Goal: Task Accomplishment & Management: Manage account settings

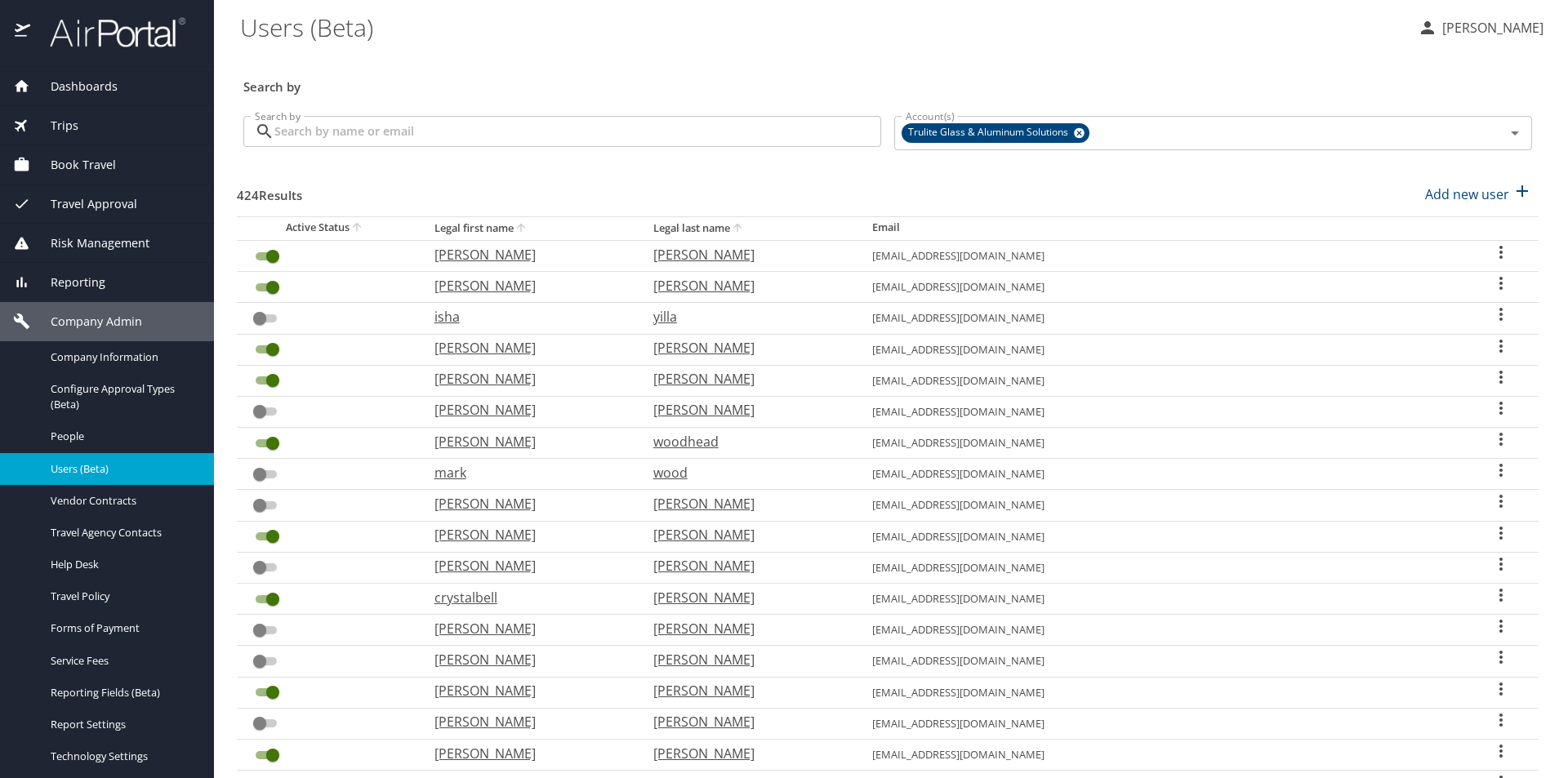
click at [416, 131] on input "Search by" at bounding box center [577, 131] width 606 height 31
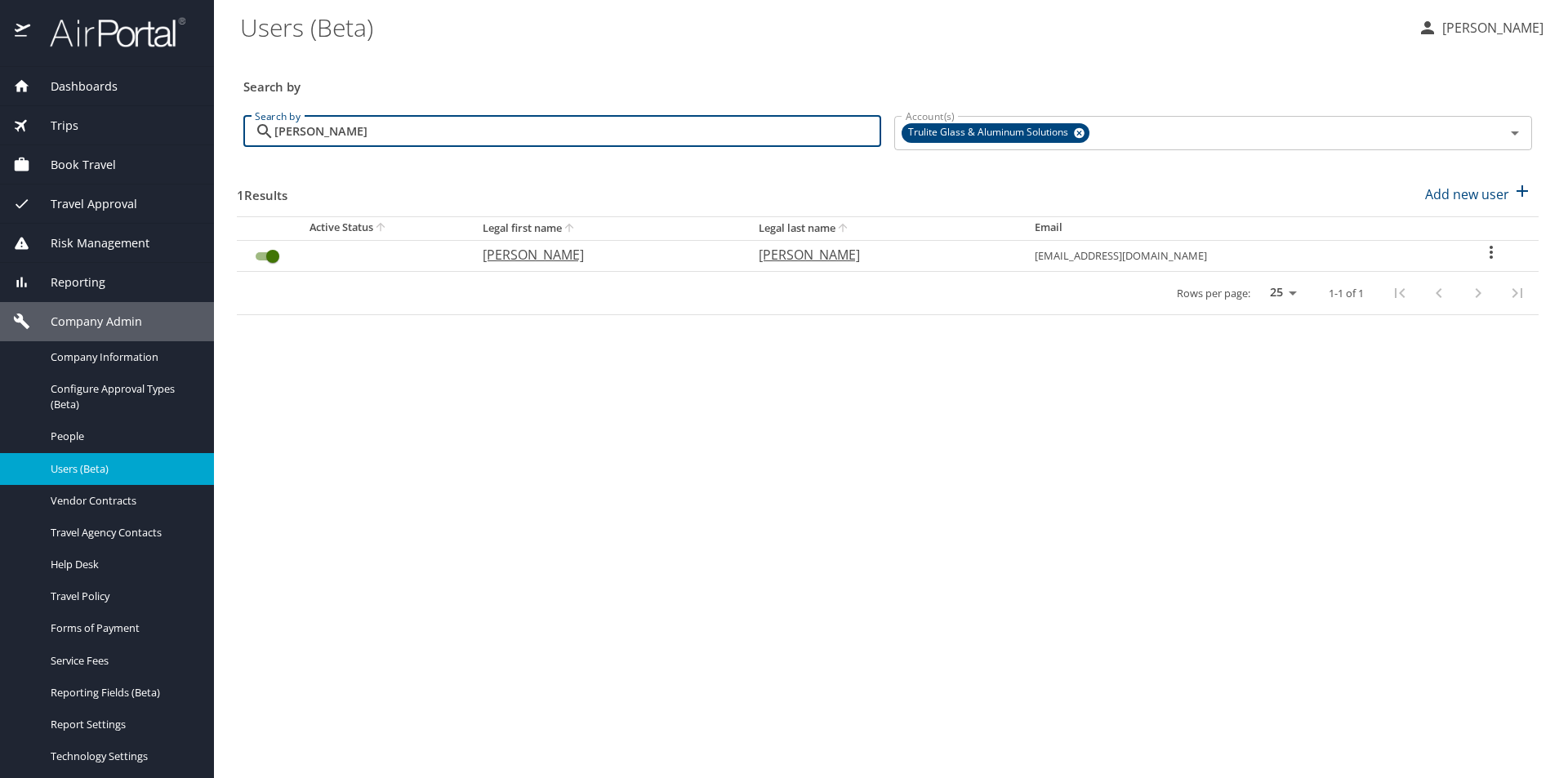
type input "[PERSON_NAME]"
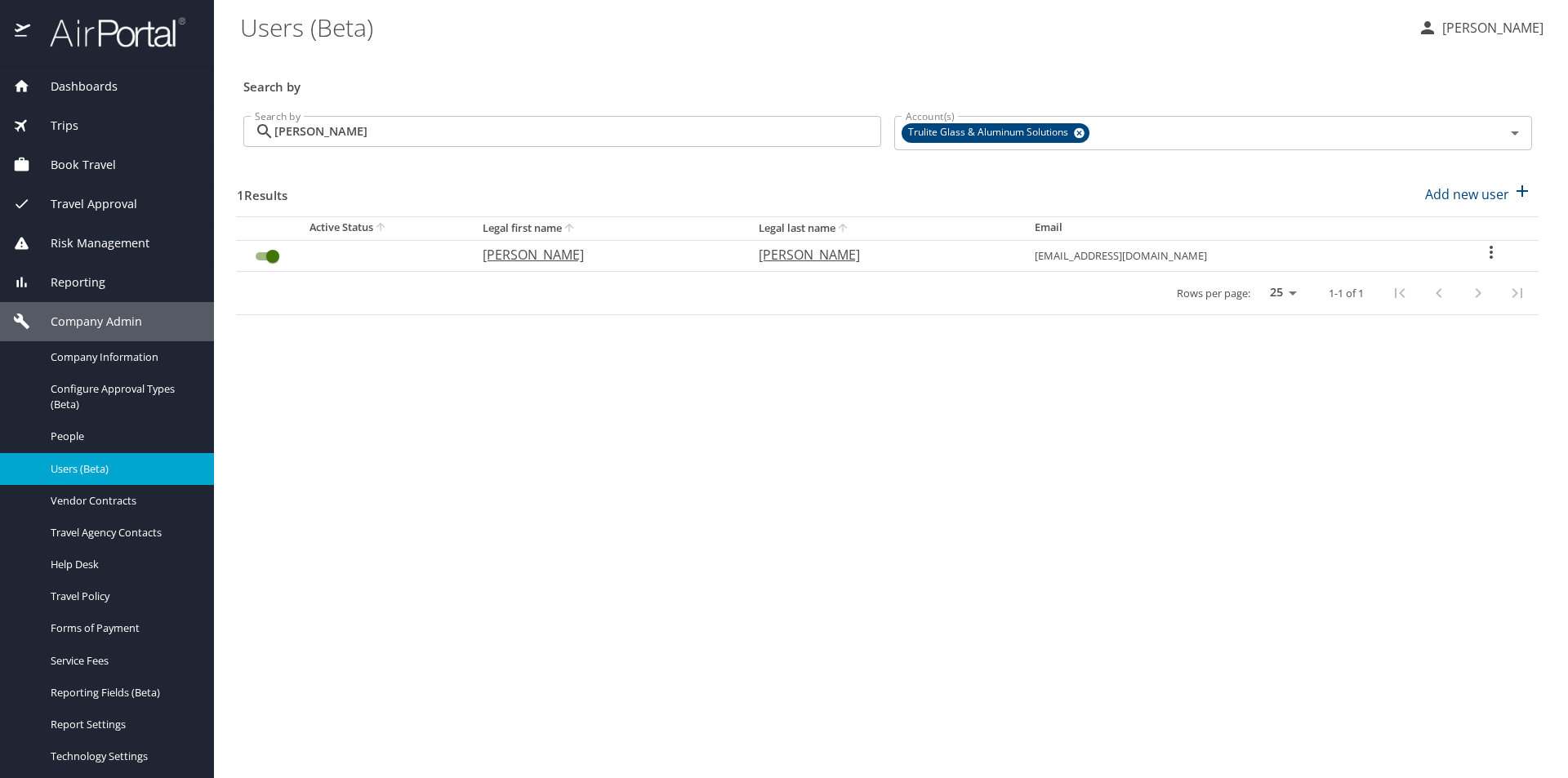
click at [682, 256] on icon "User Search Table" at bounding box center [1491, 252] width 19 height 19
click at [682, 251] on p "View profile" at bounding box center [1395, 255] width 72 height 19
select select "US"
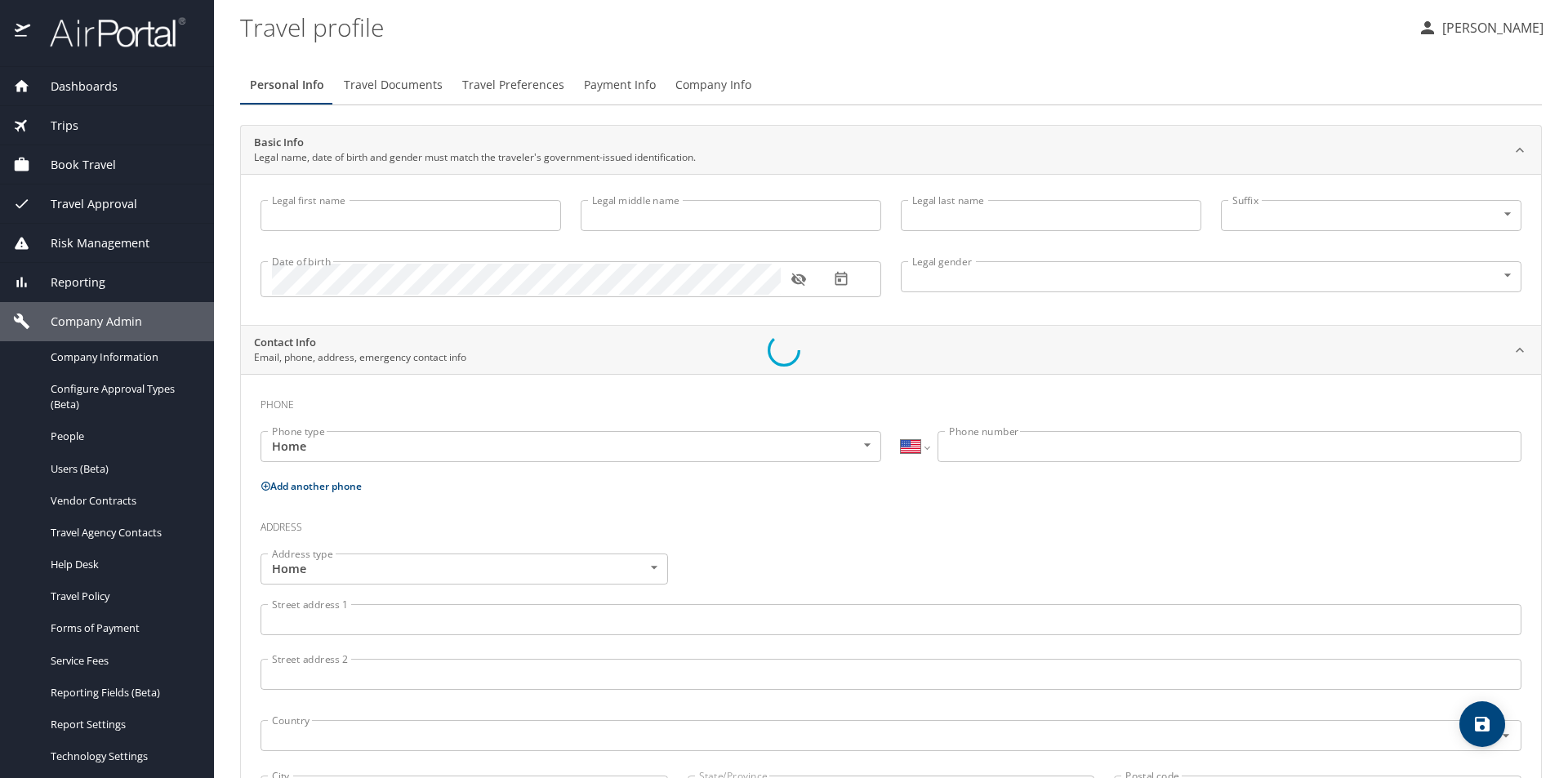
type input "[PERSON_NAME]"
type input "[DEMOGRAPHIC_DATA]"
select select "US"
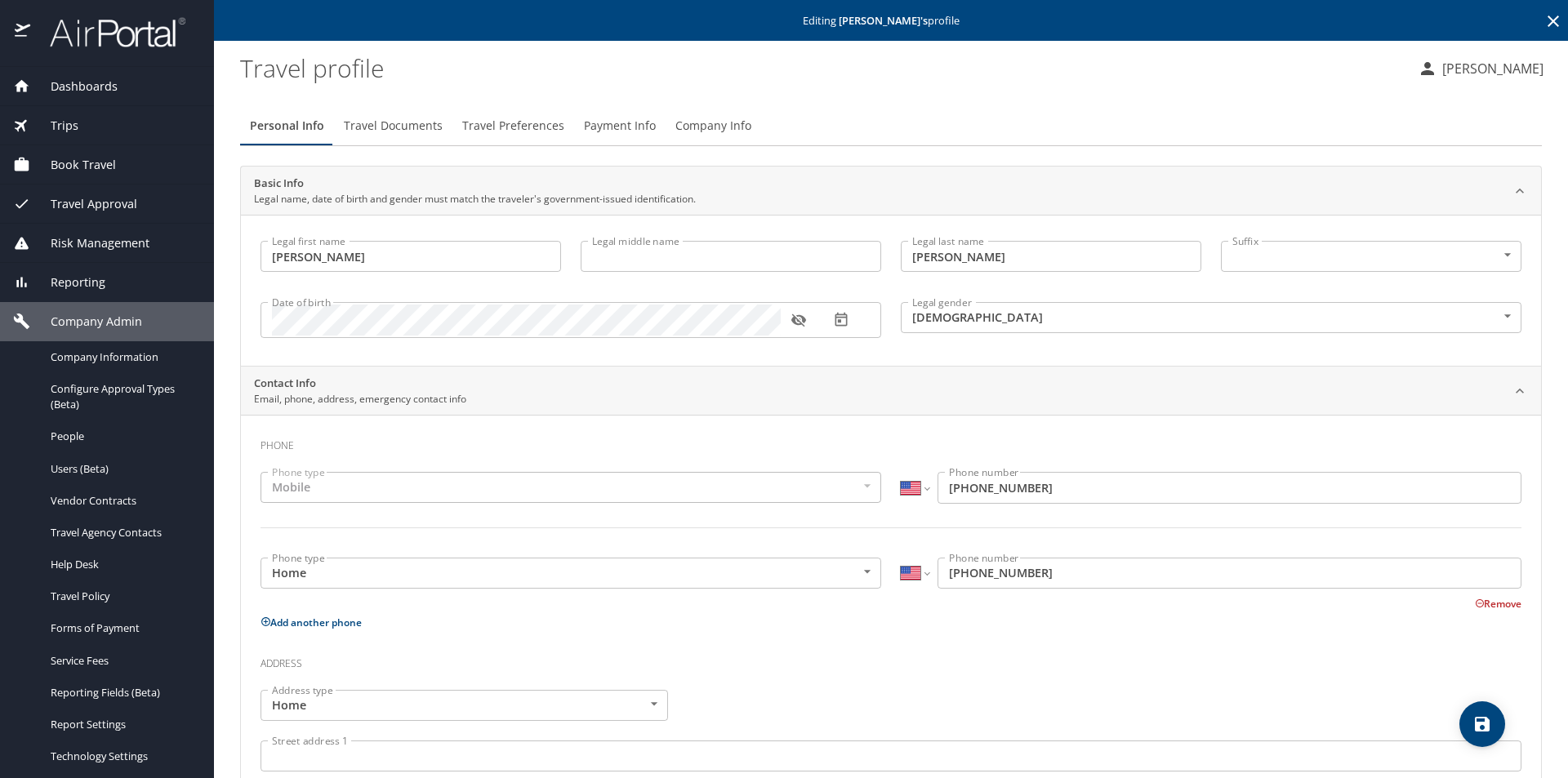
click at [504, 128] on span "Travel Preferences" at bounding box center [513, 126] width 102 height 20
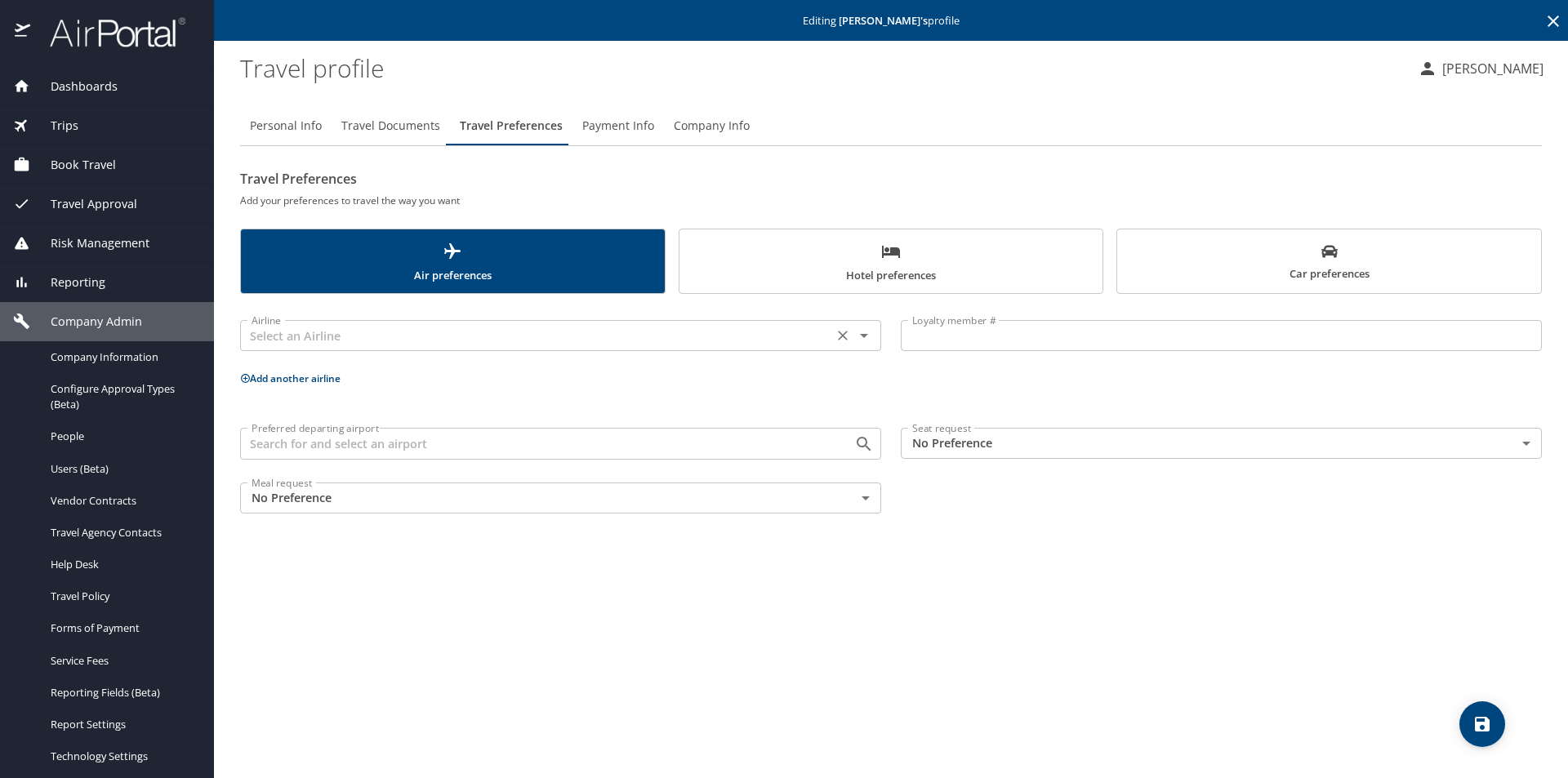
click at [457, 323] on div "Airline" at bounding box center [561, 336] width 641 height 31
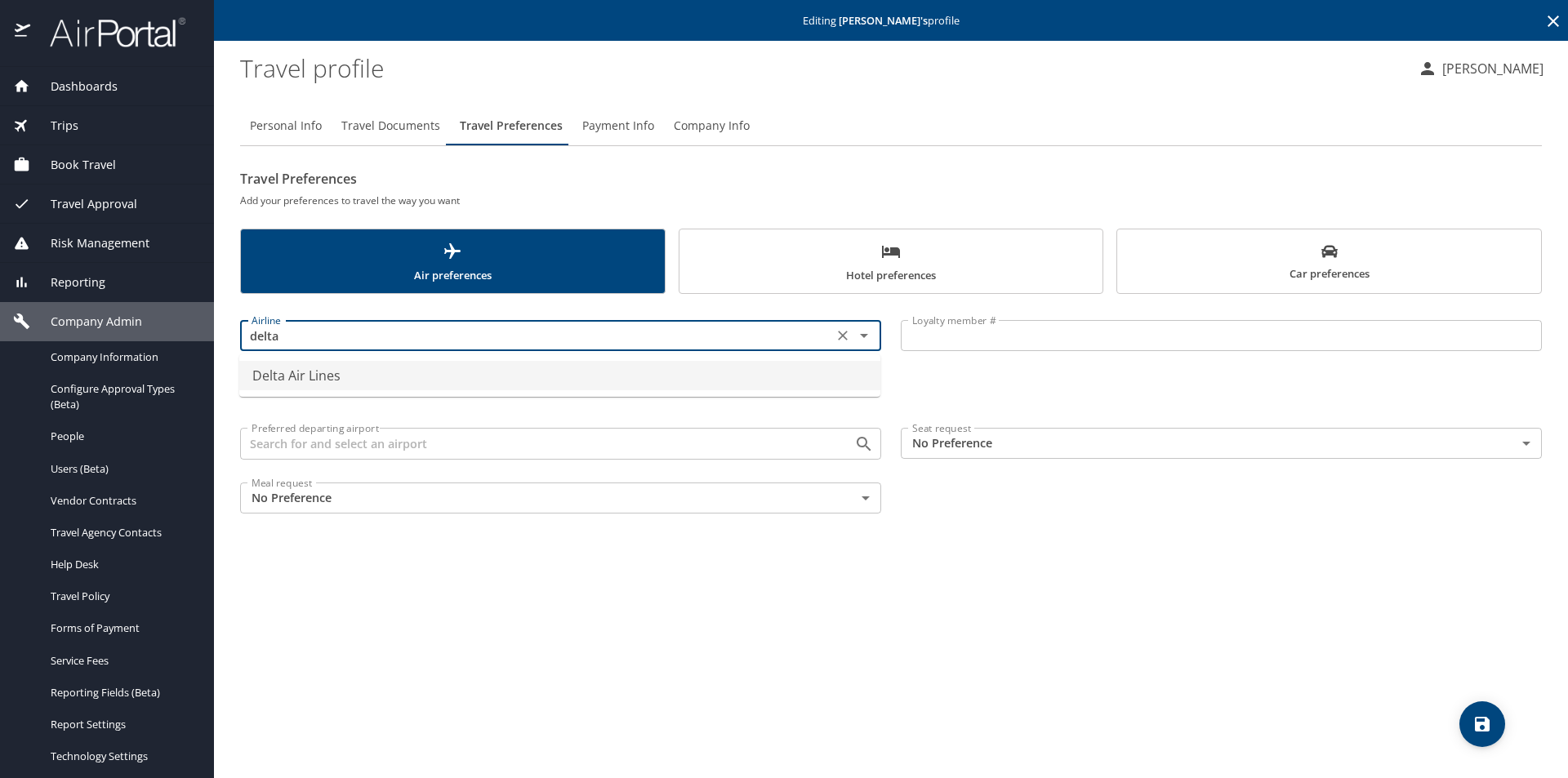
drag, startPoint x: 433, startPoint y: 381, endPoint x: 762, endPoint y: 350, distance: 330.5
click at [432, 381] on li "Delta Air Lines" at bounding box center [560, 375] width 641 height 30
type input "Delta Air Lines"
click at [682, 336] on input "Loyalty member #" at bounding box center [1221, 336] width 641 height 31
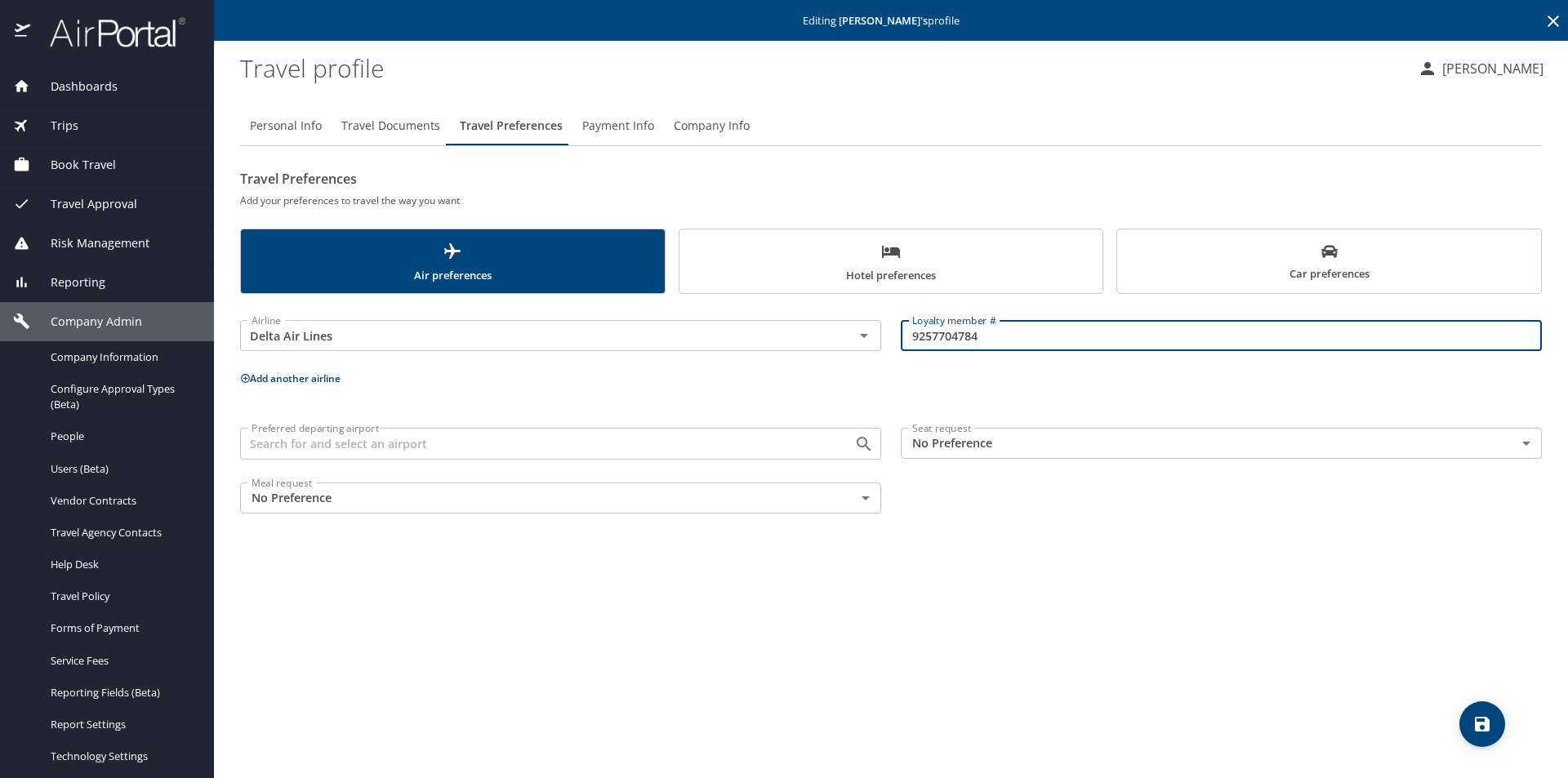
type input "9257704784"
click at [682, 706] on icon "save" at bounding box center [1482, 724] width 14 height 14
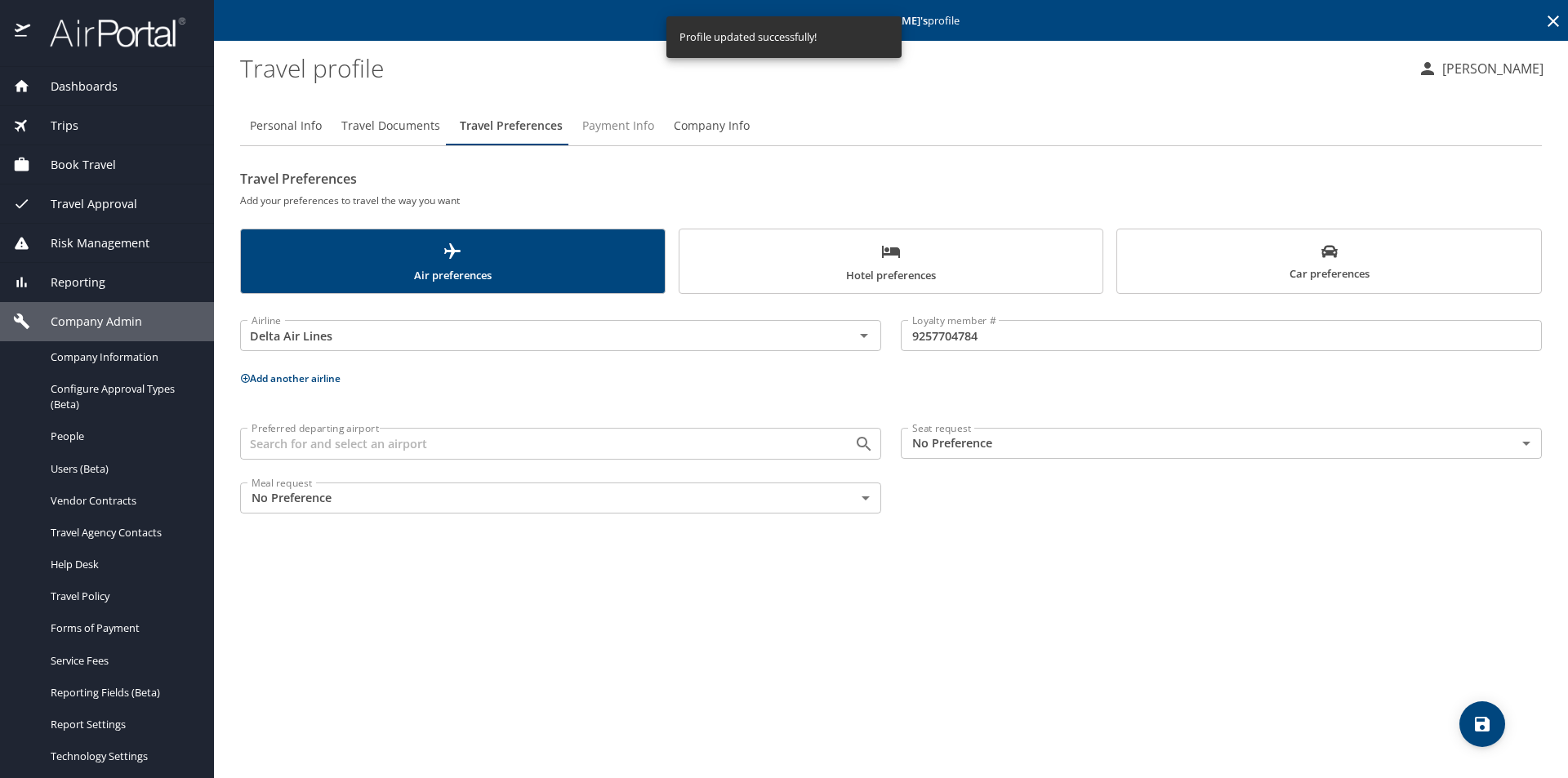
click at [611, 120] on span "Payment Info" at bounding box center [618, 126] width 72 height 20
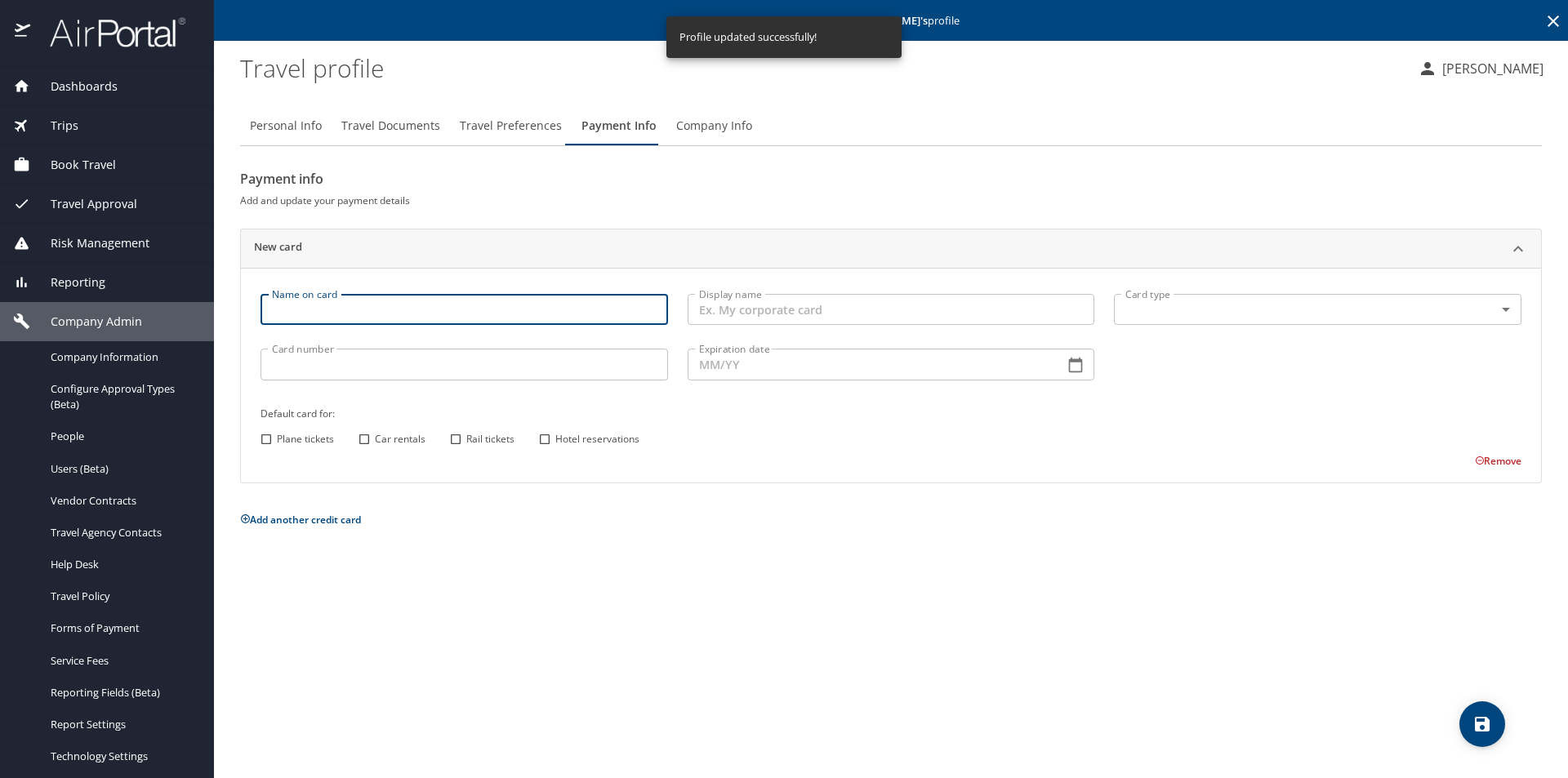
click at [345, 309] on input "Name on card" at bounding box center [464, 310] width 408 height 31
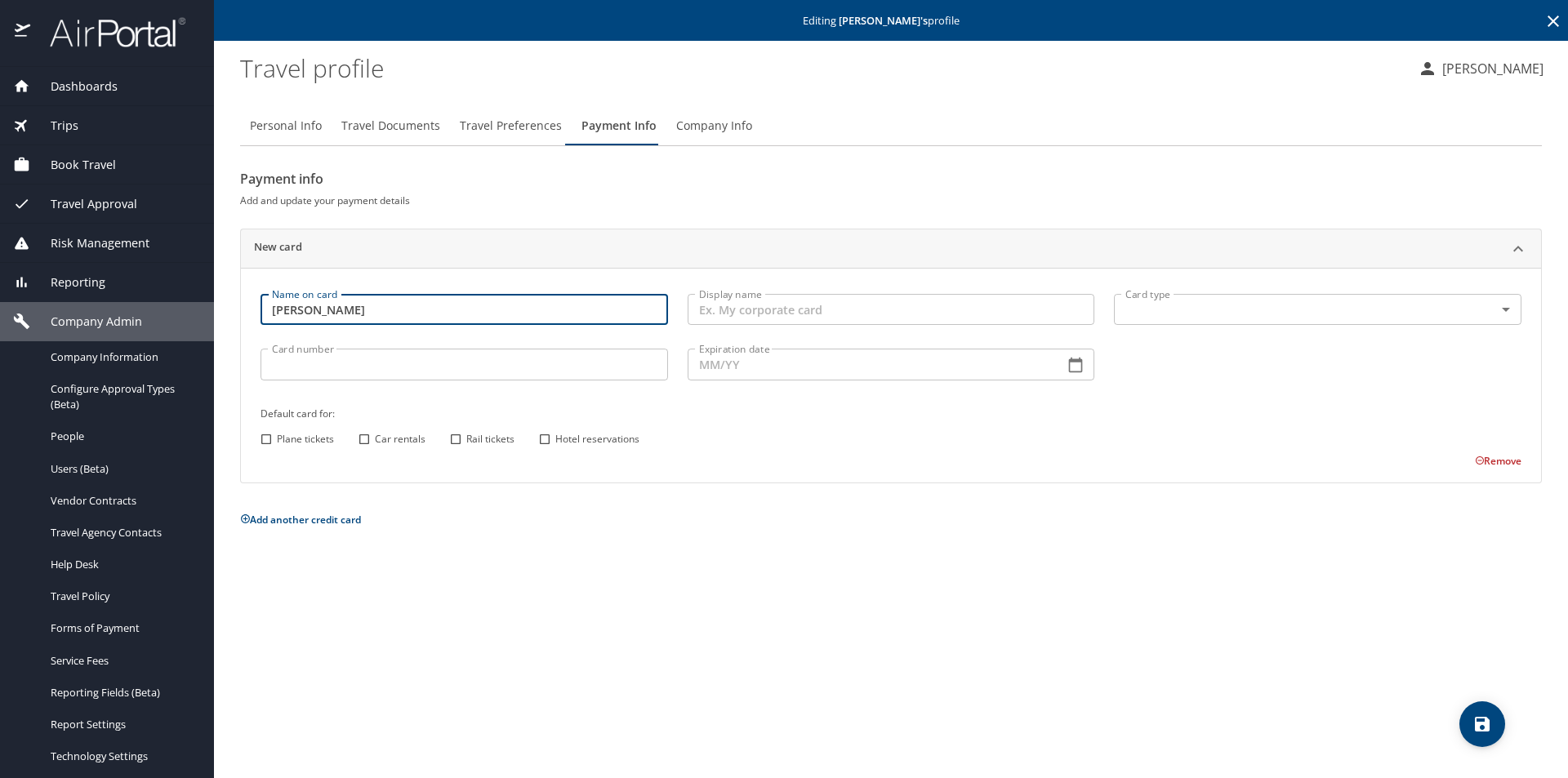
type input "[PERSON_NAME]"
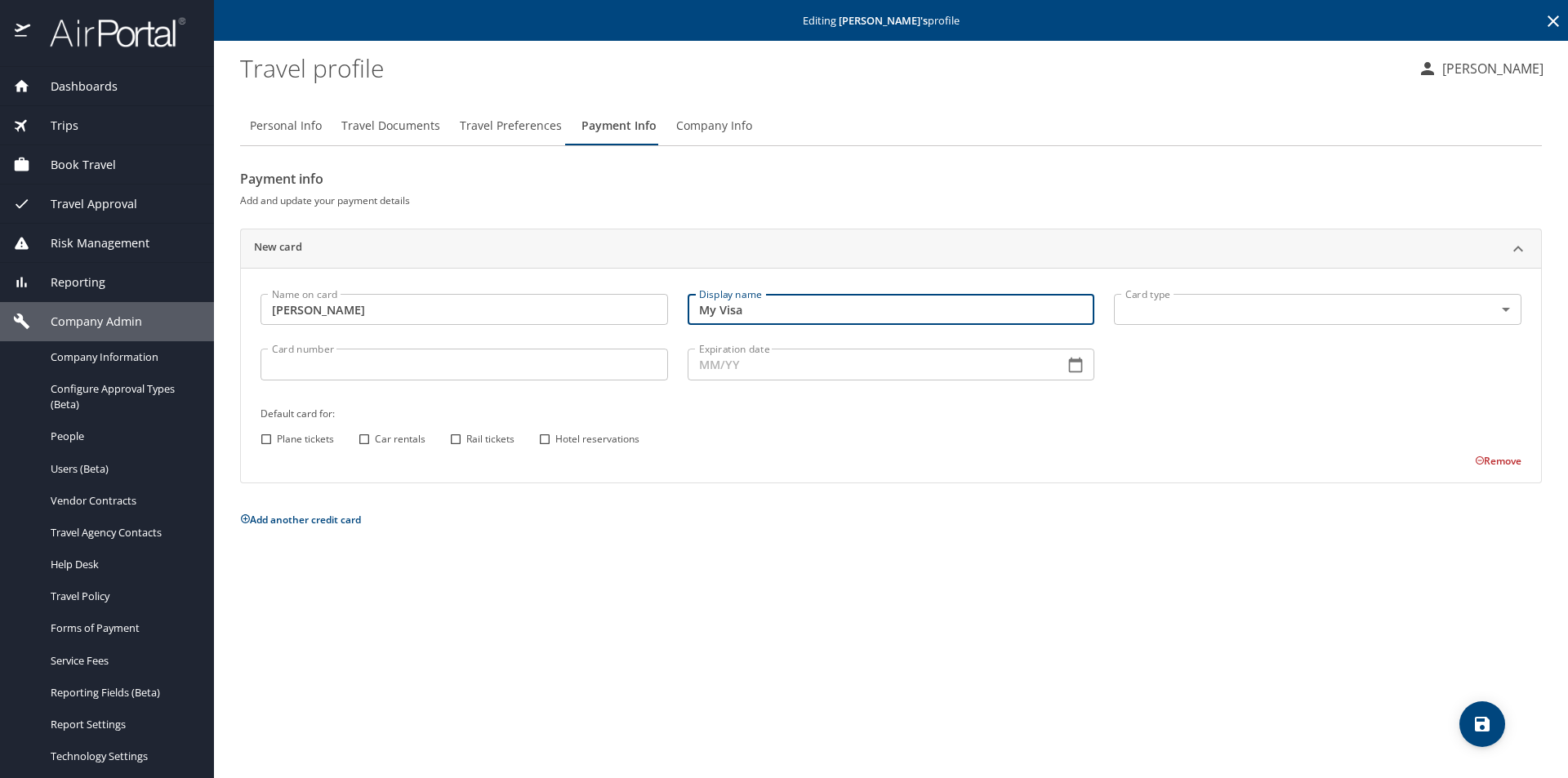
type input "My Visa"
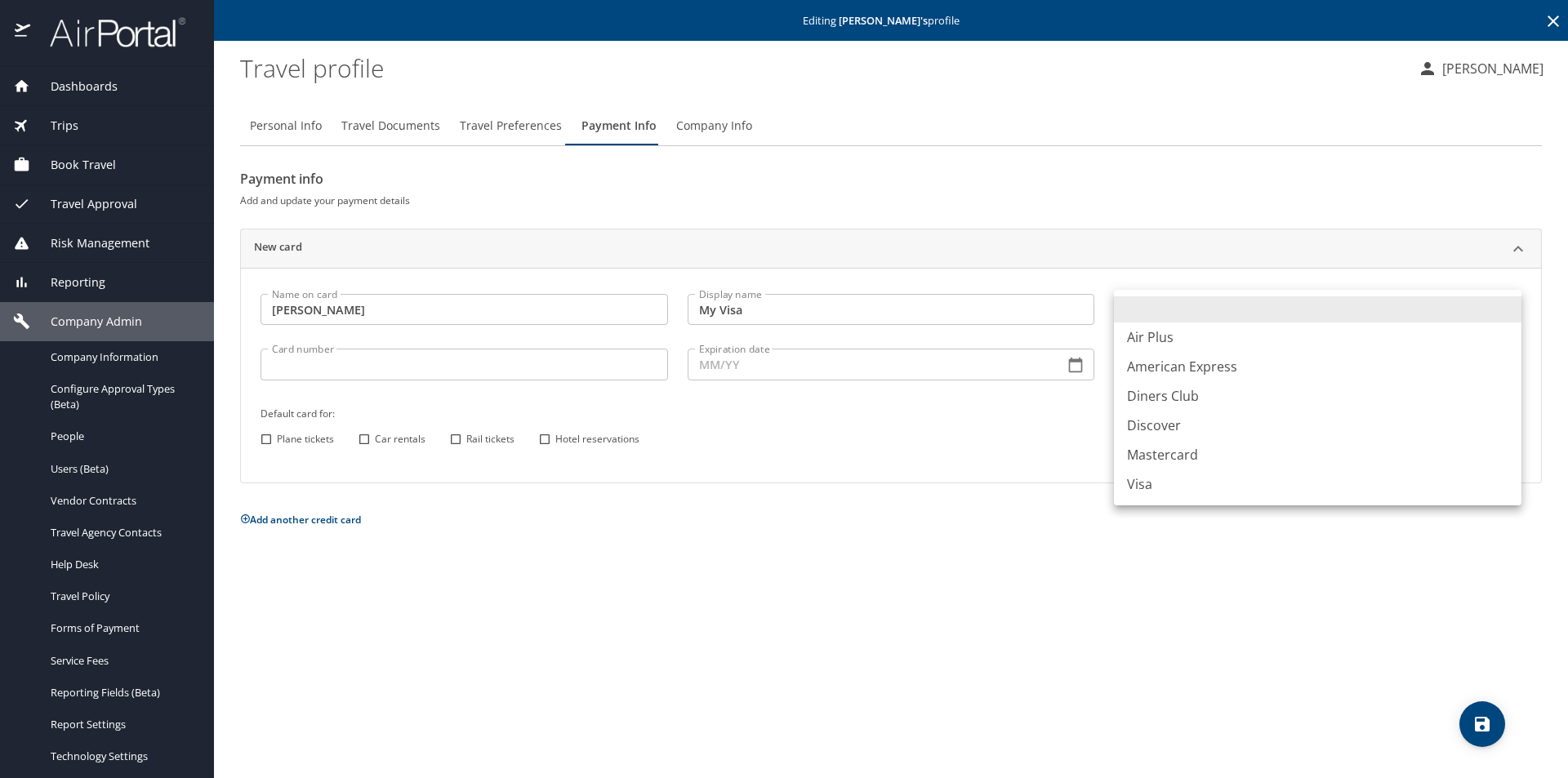
click at [682, 299] on body "Dashboards AirPortal 360™ Manager AirPortal 360™ Agent My Travel Dashboard Trip…" at bounding box center [784, 389] width 1568 height 778
drag, startPoint x: 1153, startPoint y: 482, endPoint x: 1102, endPoint y: 472, distance: 52.0
click at [682, 482] on li "Visa" at bounding box center [1318, 484] width 408 height 30
type input "VI"
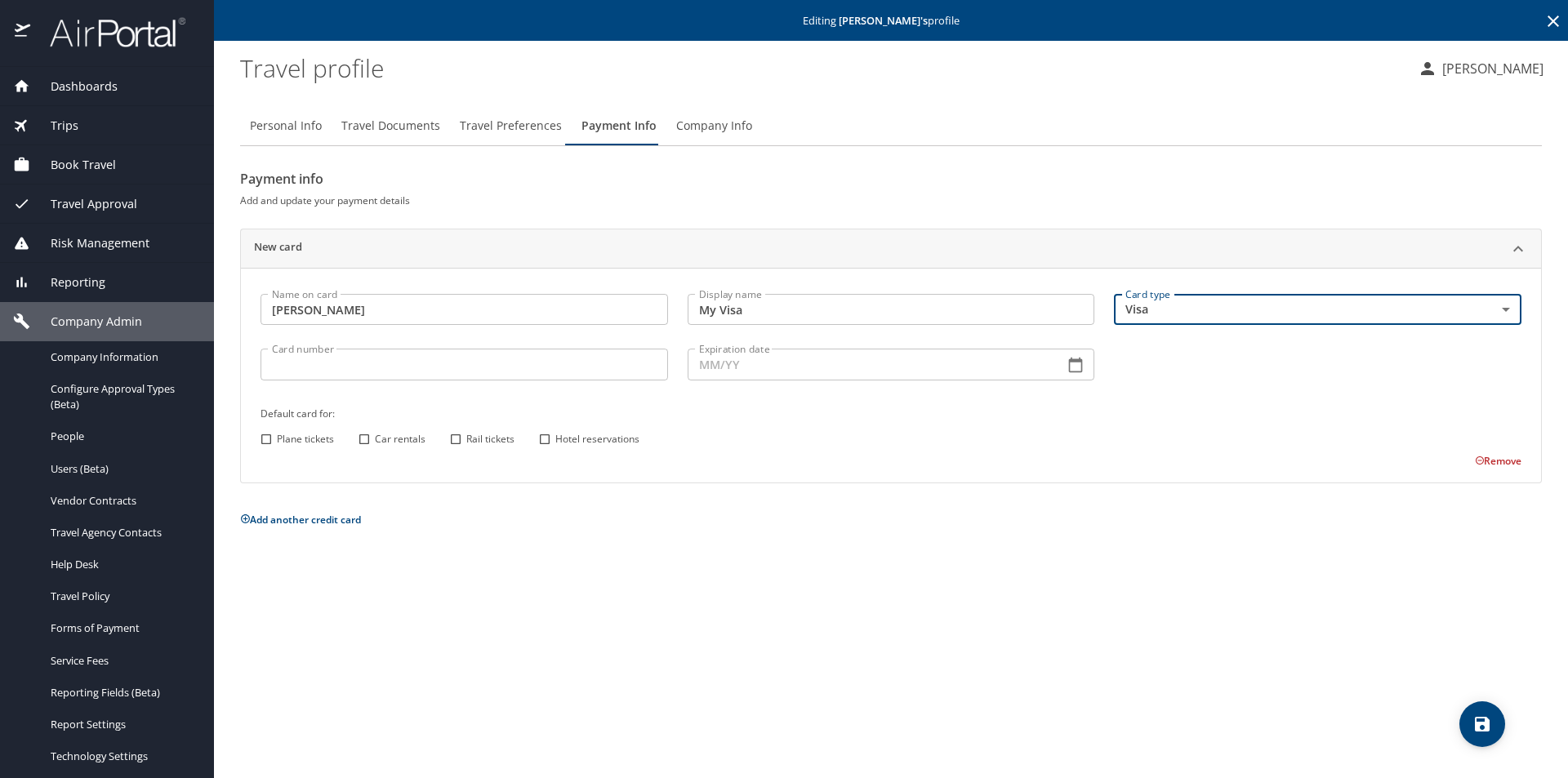
click at [533, 359] on input "Card number" at bounding box center [464, 364] width 408 height 31
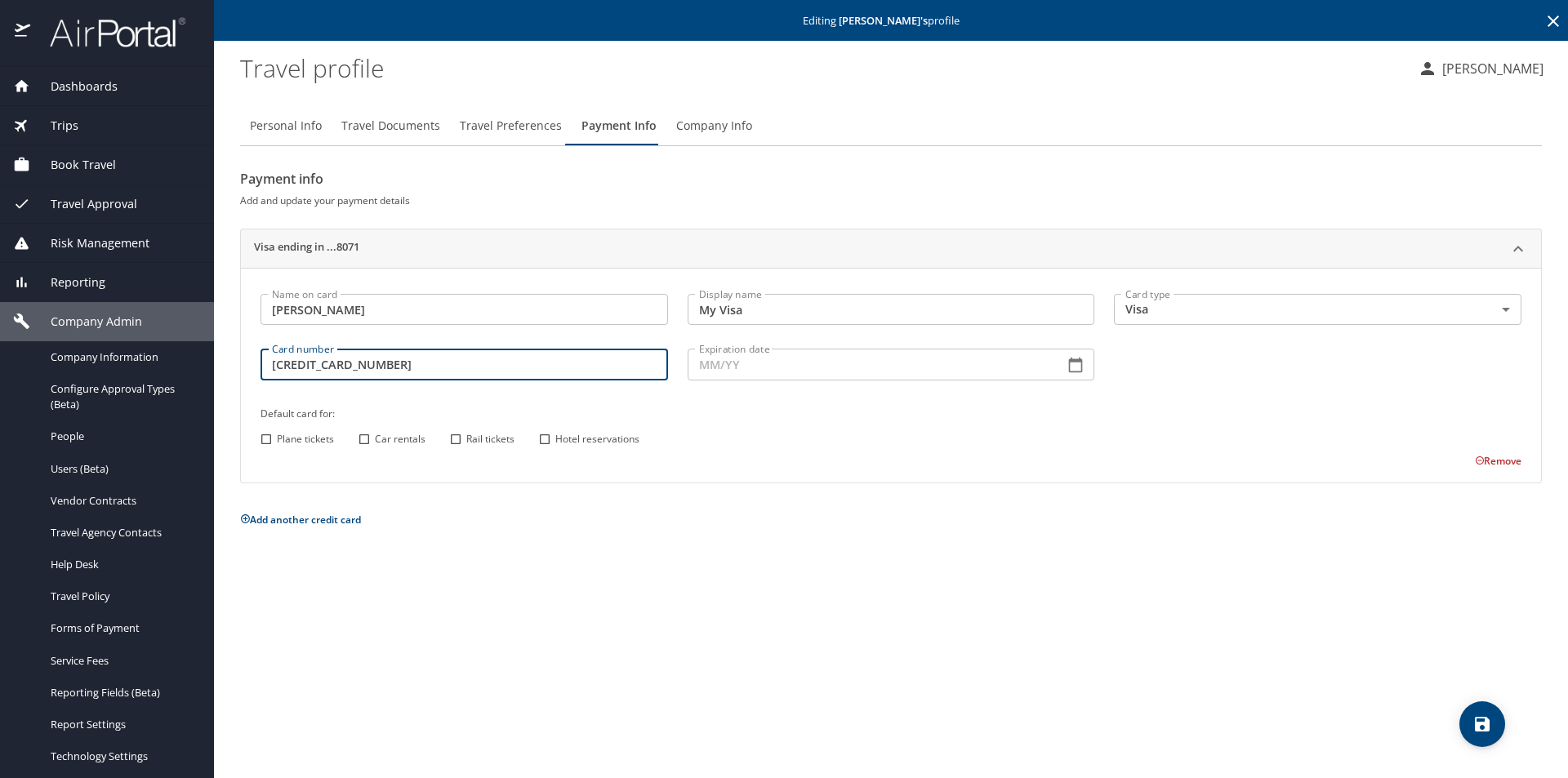
type input "[CREDIT_CARD_NUMBER]"
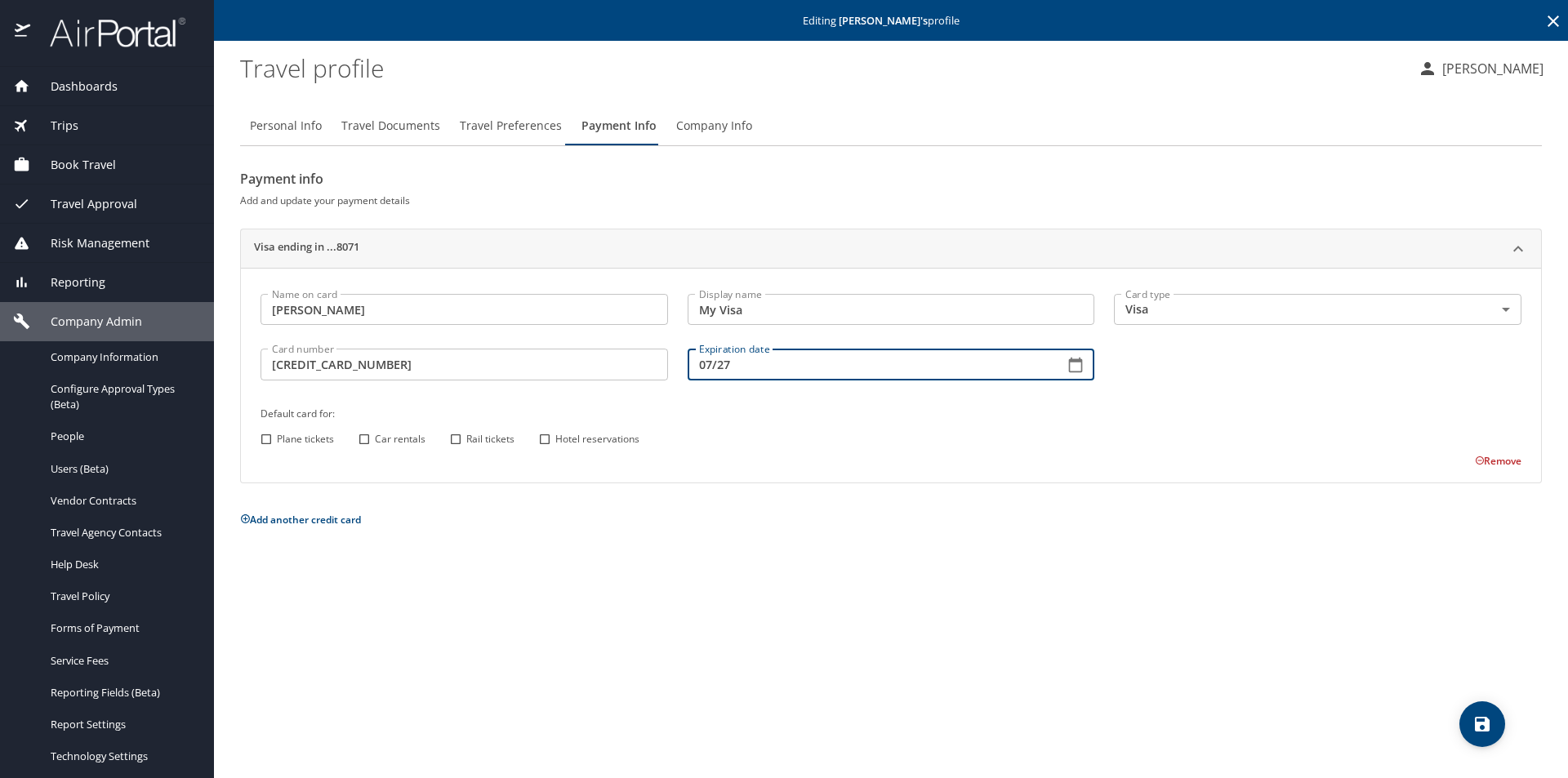
type input "07/27"
click at [268, 439] on input "Plane tickets" at bounding box center [266, 439] width 21 height 21
checkbox input "true"
click at [366, 440] on input "Car rentals" at bounding box center [364, 439] width 21 height 21
checkbox input "true"
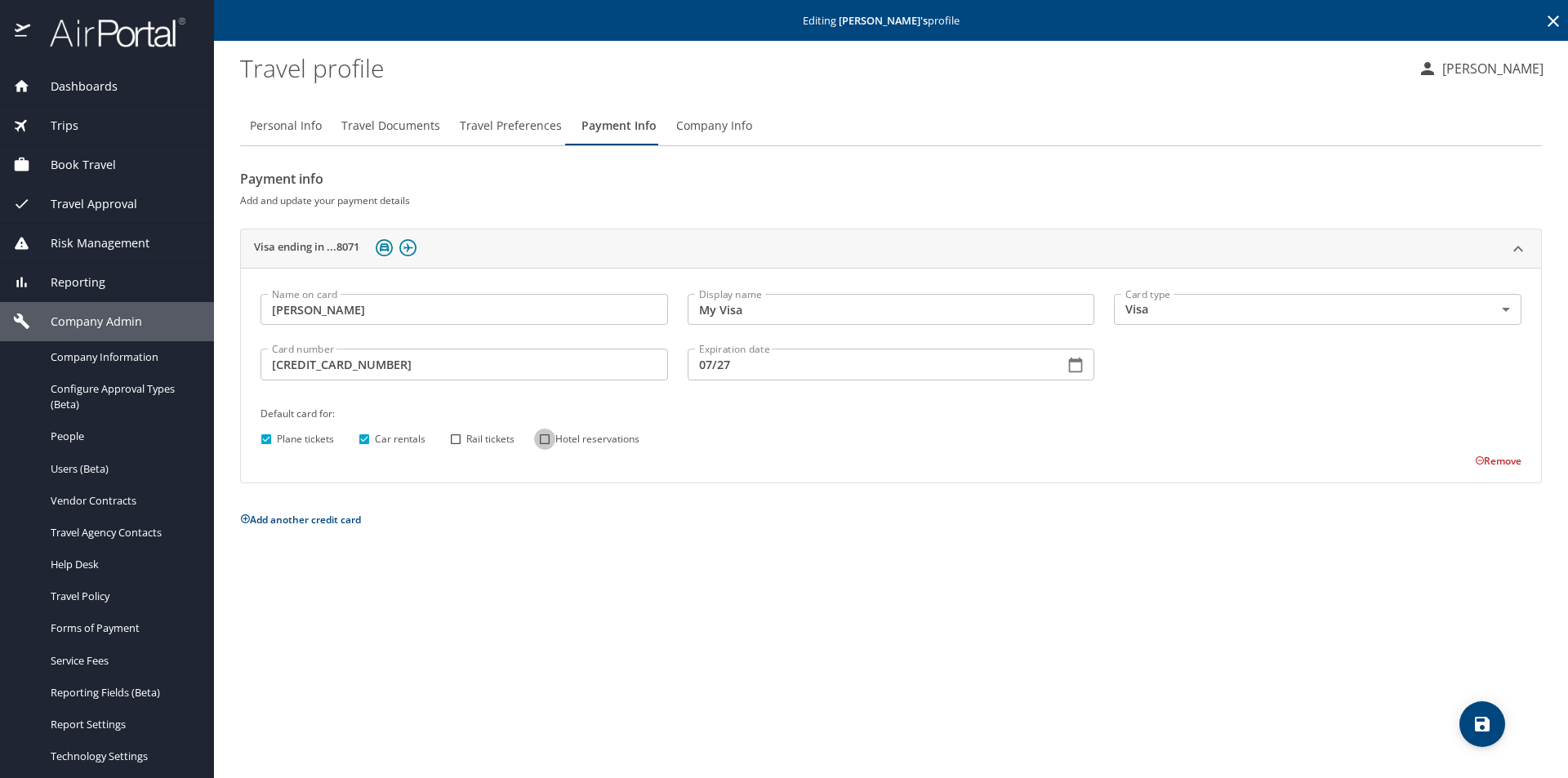
click at [546, 438] on input "Hotel reservations" at bounding box center [545, 439] width 21 height 21
checkbox input "true"
click at [682, 706] on icon "save" at bounding box center [1482, 724] width 14 height 14
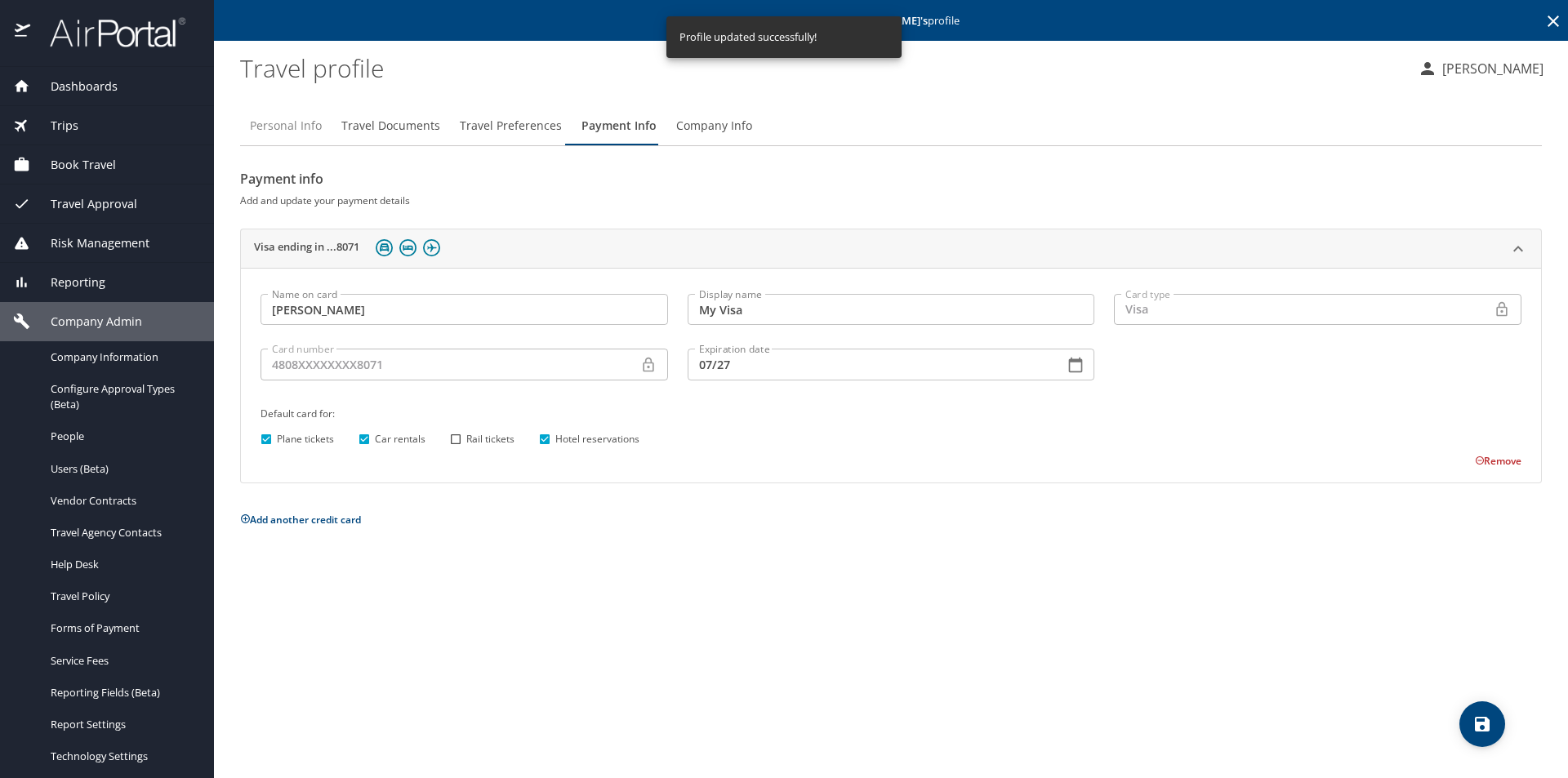
click at [278, 124] on span "Personal Info" at bounding box center [285, 126] width 72 height 20
select select "US"
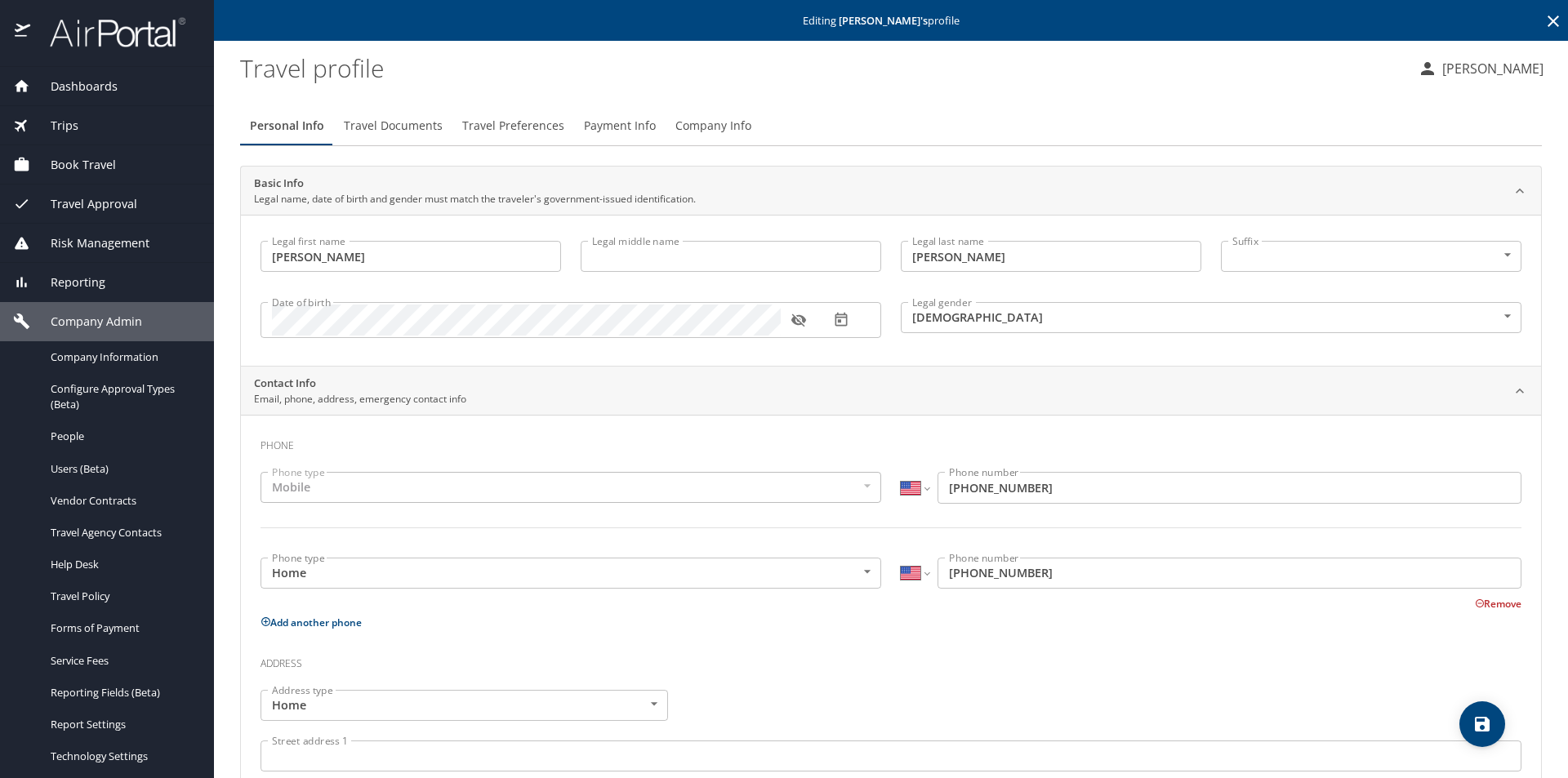
click at [109, 82] on span "Dashboards" at bounding box center [74, 86] width 87 height 18
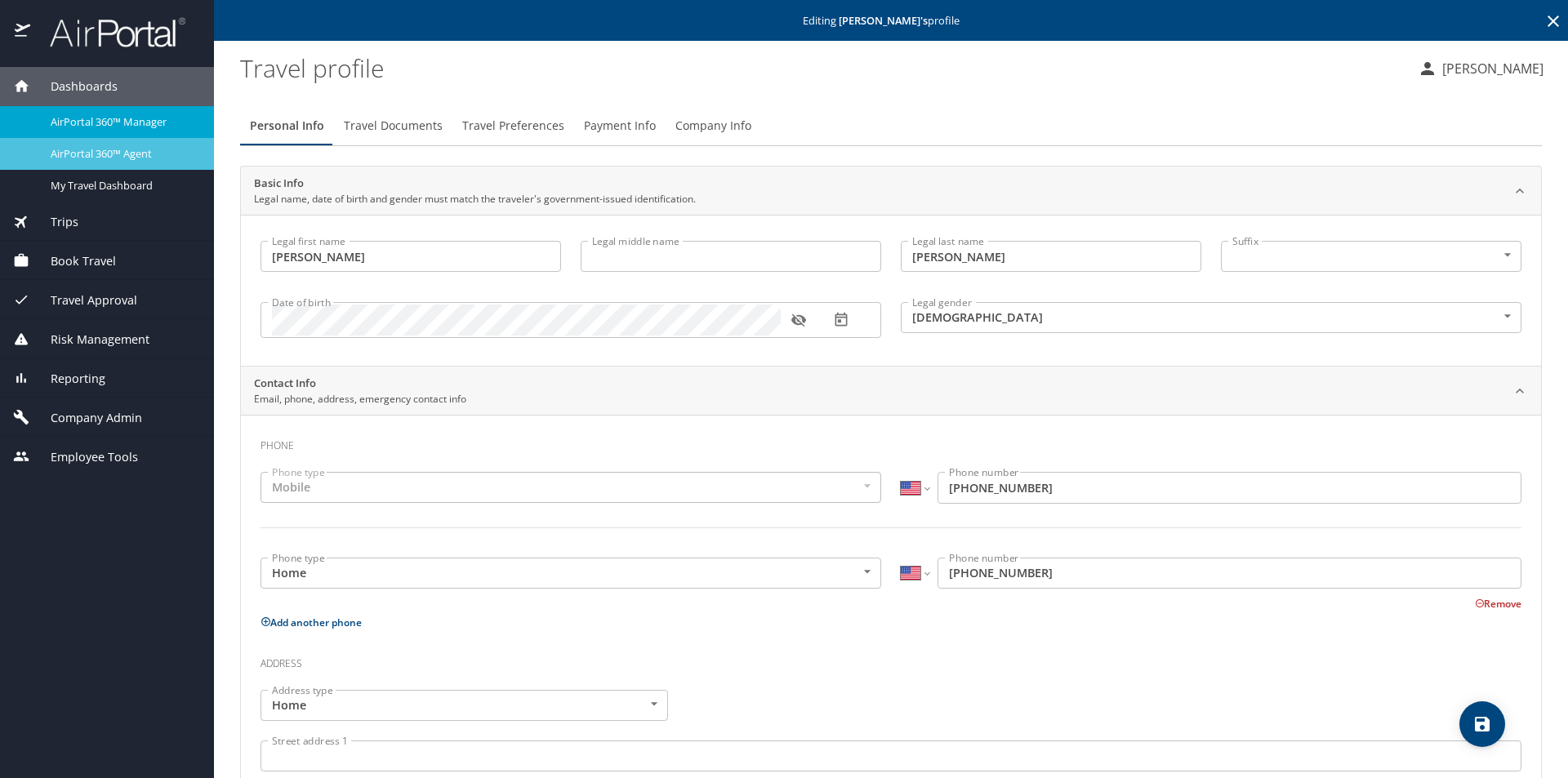
click at [173, 154] on span "AirPortal 360™ Agent" at bounding box center [123, 154] width 144 height 15
